Goal: Find specific page/section: Find specific page/section

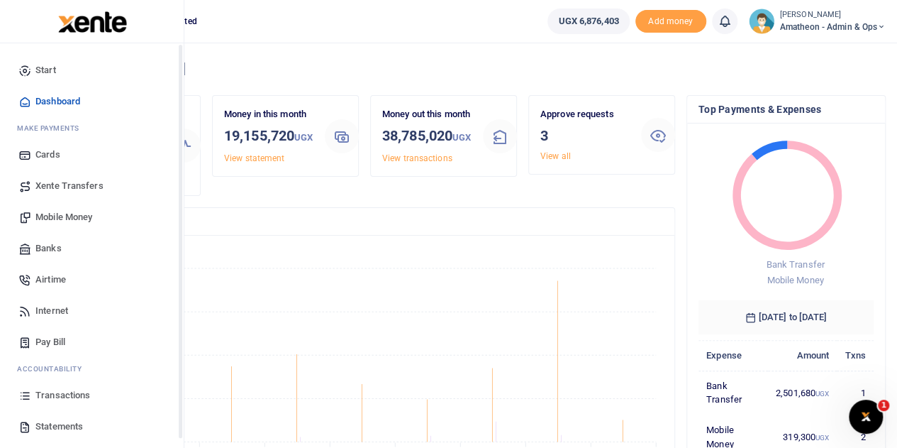
click at [58, 397] on span "Transactions" at bounding box center [62, 395] width 55 height 14
